Goal: Find specific page/section: Find specific page/section

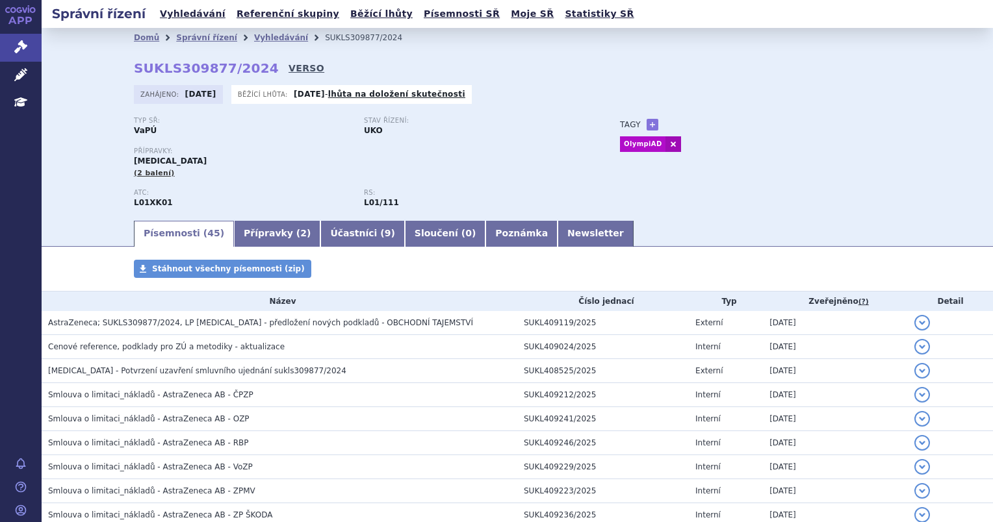
click at [288, 75] on link "VERSO" at bounding box center [306, 68] width 36 height 13
click at [263, 36] on link "Vyhledávání" at bounding box center [281, 37] width 54 height 9
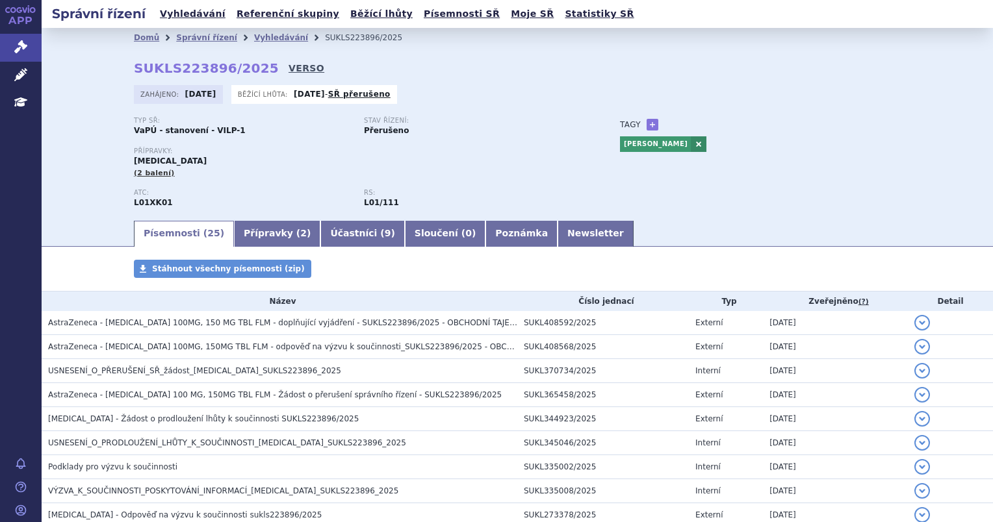
click at [288, 65] on link "VERSO" at bounding box center [306, 68] width 36 height 13
